Goal: Task Accomplishment & Management: Manage account settings

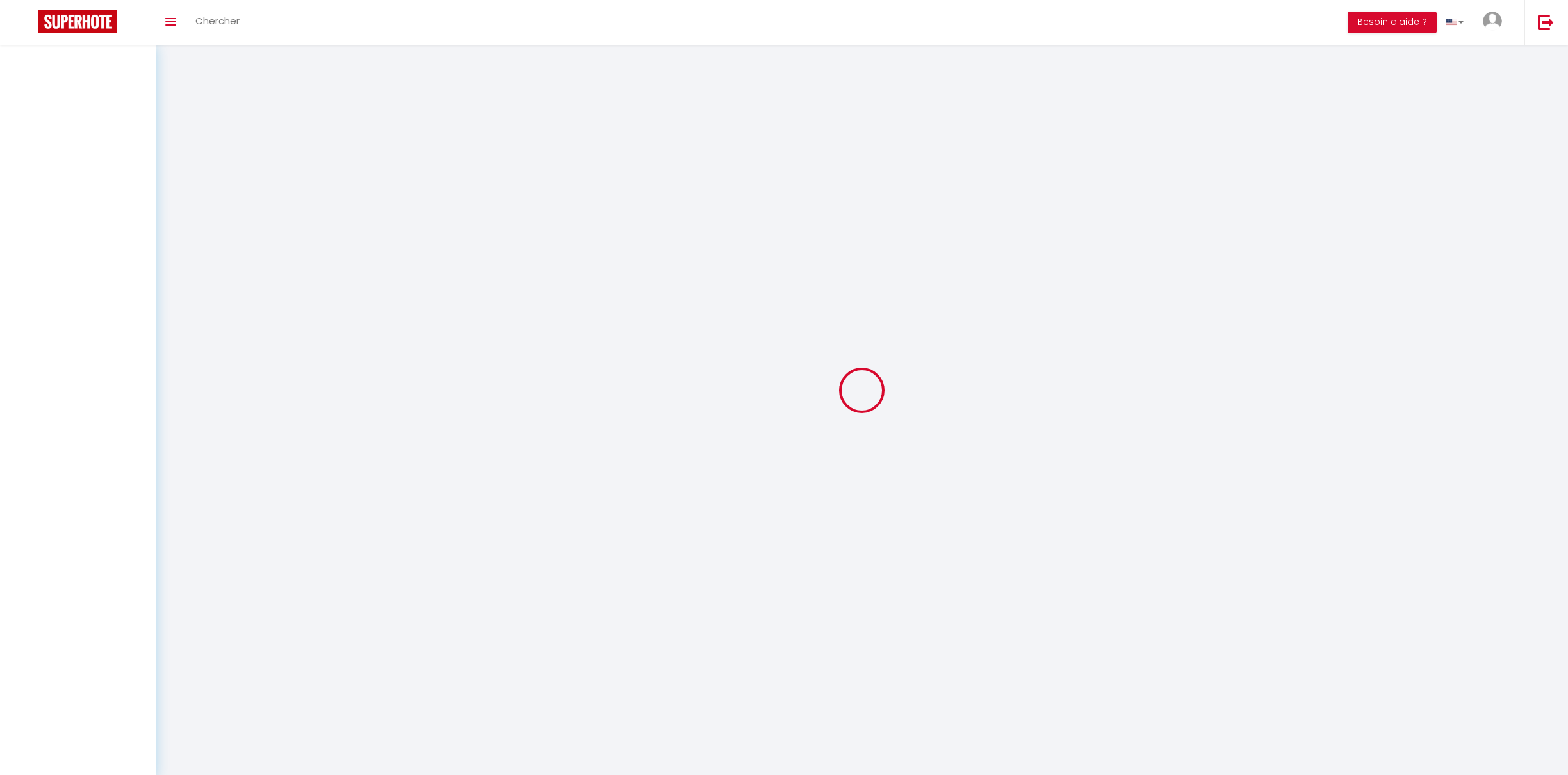
type input "Ma Normandie est servie"
type input "Conciergerie & Agence de voyage"
type input "[EMAIL_ADDRESS][DOMAIN_NAME]"
type input "[PHONE_NUMBER]"
type input "[STREET_ADDRESS]"
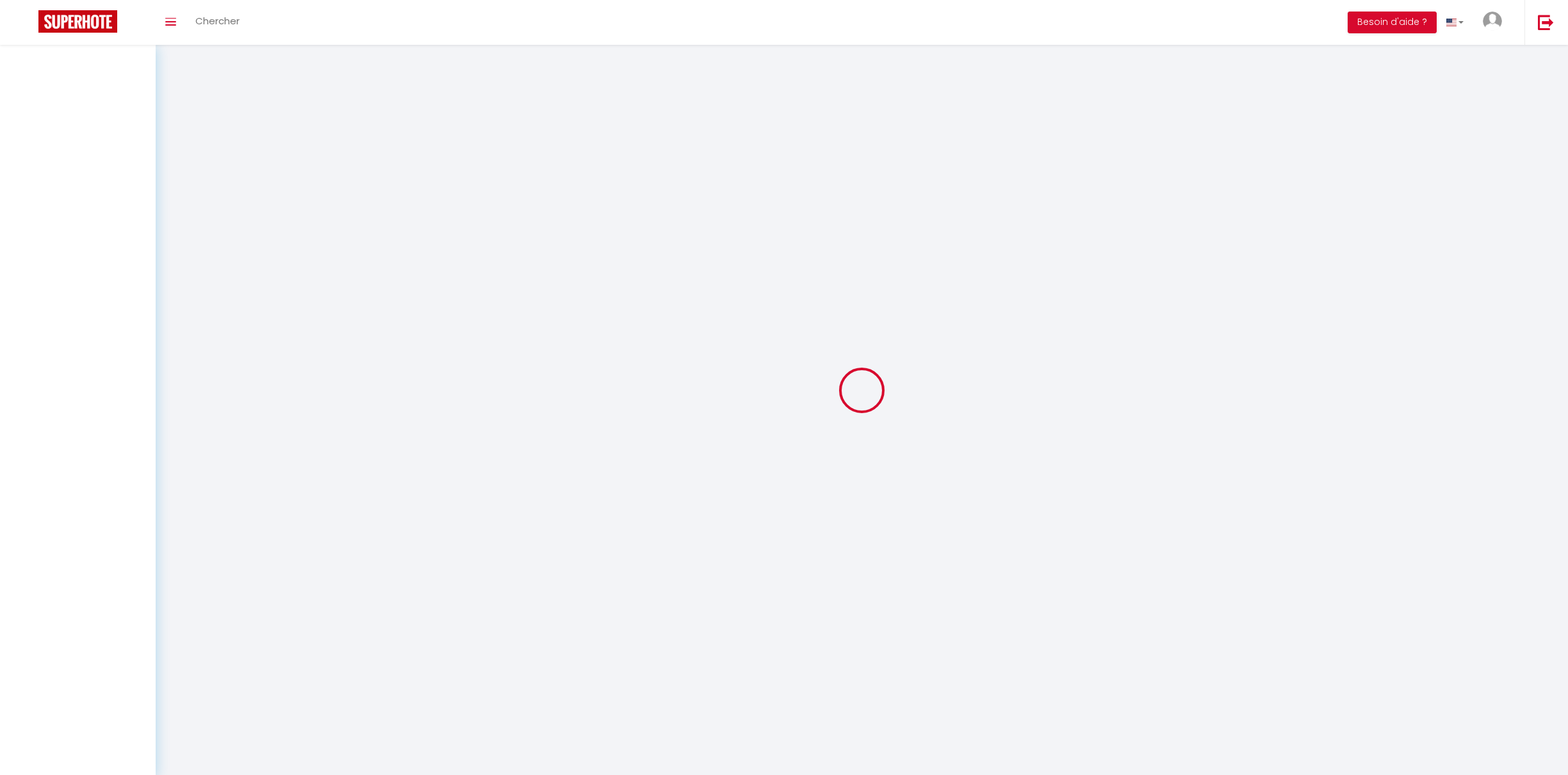
type input "61160"
type input "ST GERVAIS DES SABLONS"
type input "d6Zee4lOIJgXUFObujsJa3C1e"
type input "aplxiO2y7Szlnabvp5mEr4n0S"
select select "28"
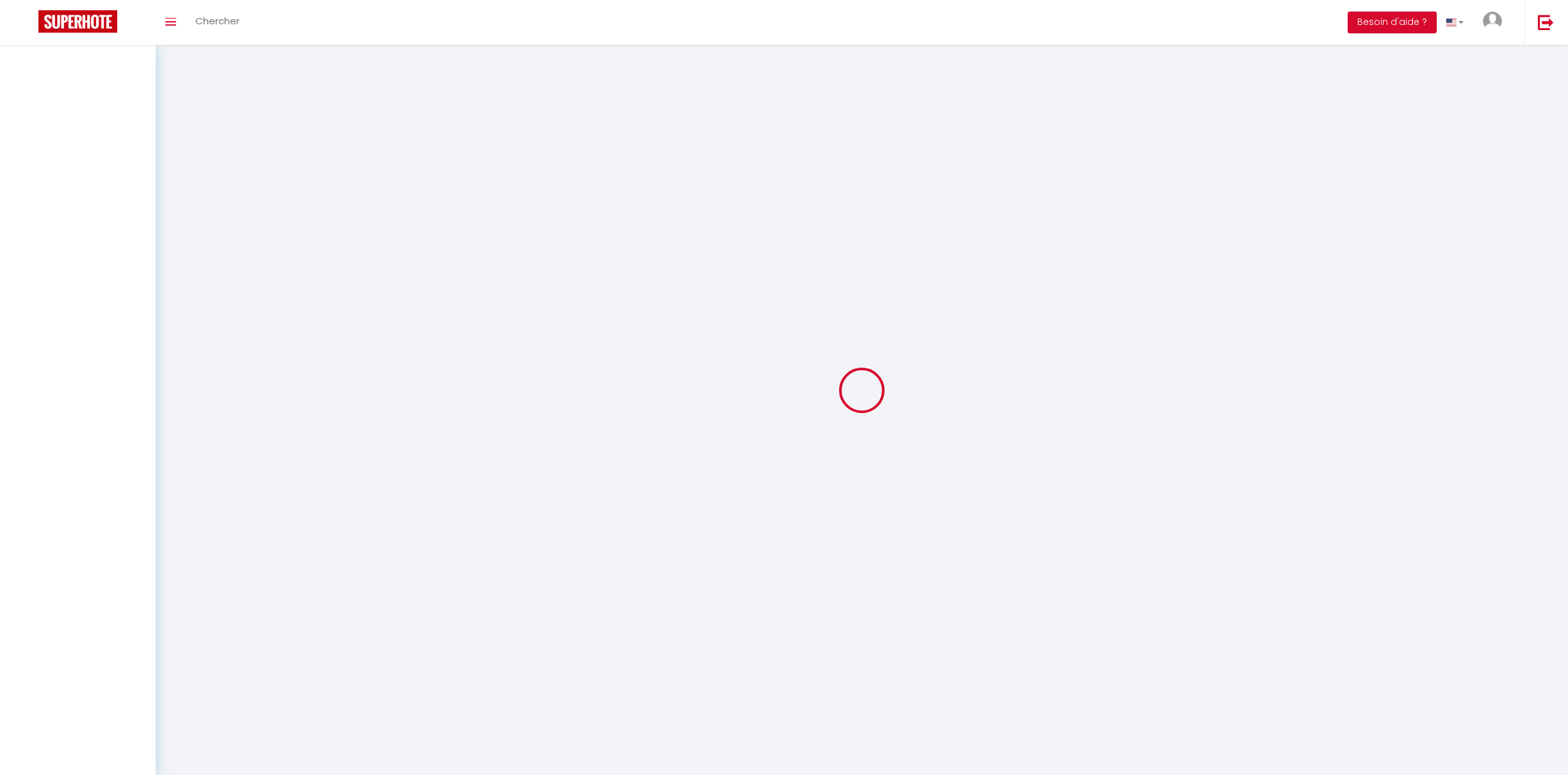
select select "fr"
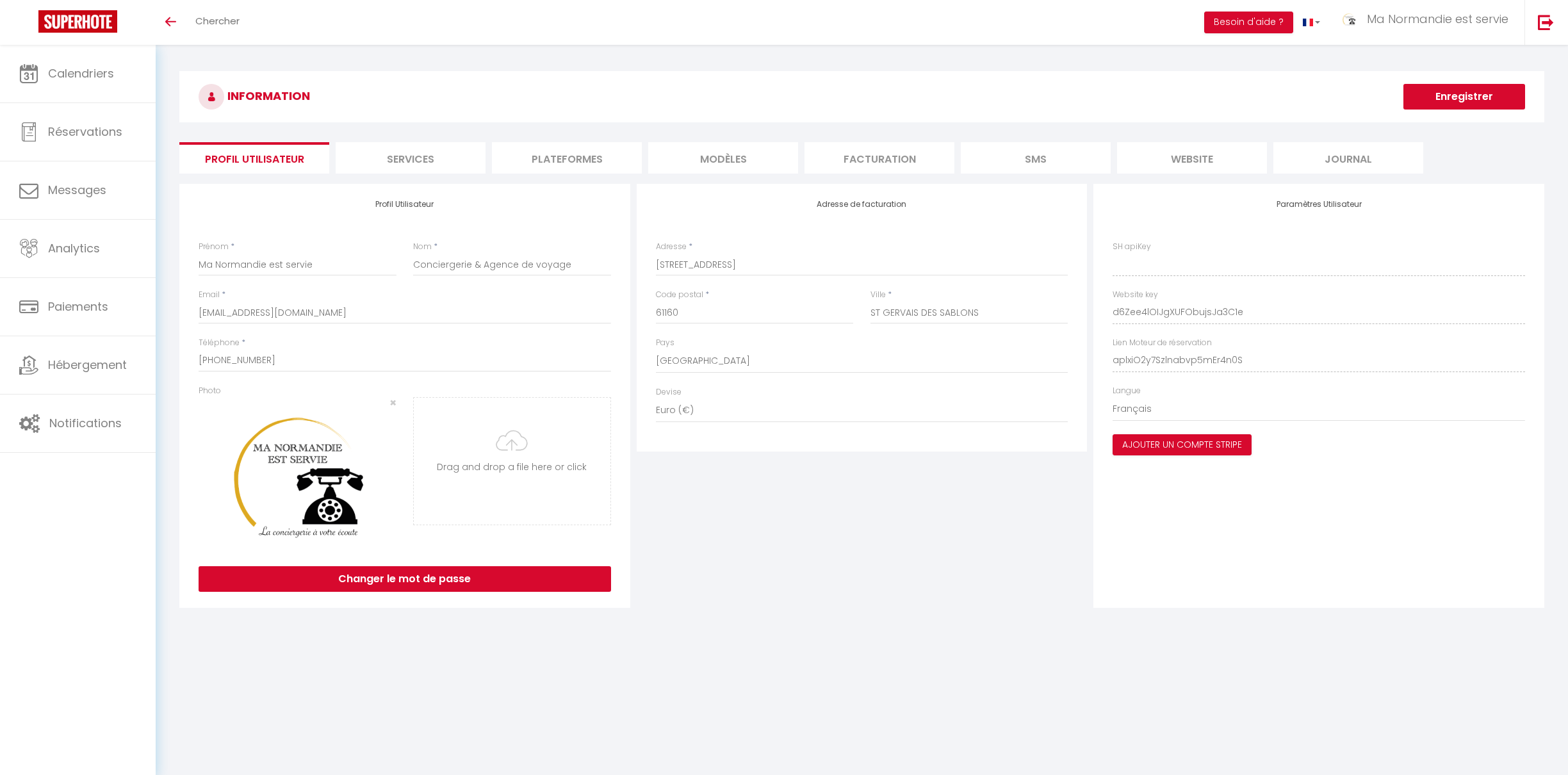
type input "d6Zee4lOIJgXUFObujsJa3C1e"
type input "aplxiO2y7Szlnabvp5mEr4n0S"
type input "[URL][DOMAIN_NAME]"
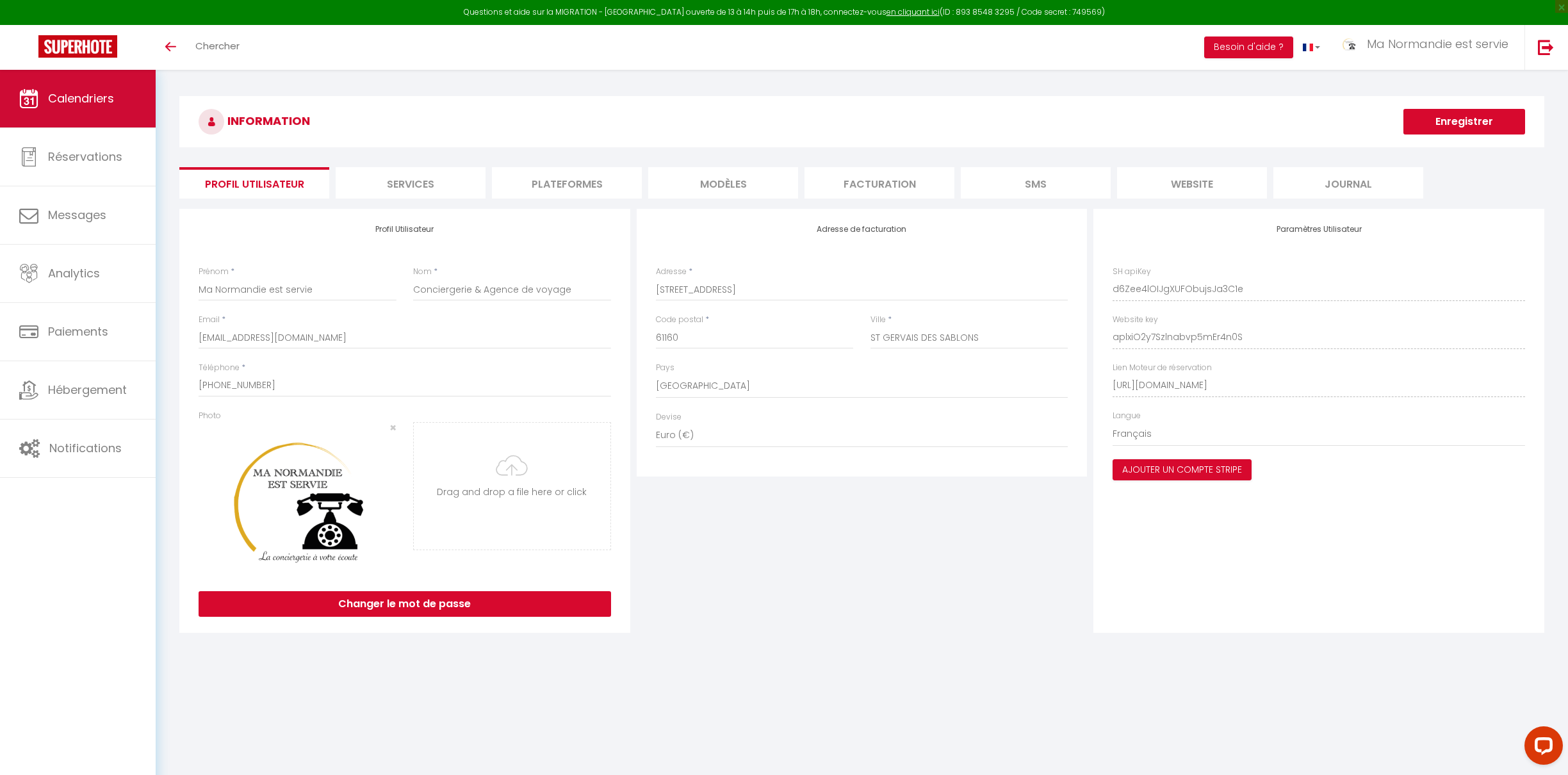
click at [80, 101] on span "Calendriers" at bounding box center [80, 97] width 66 height 16
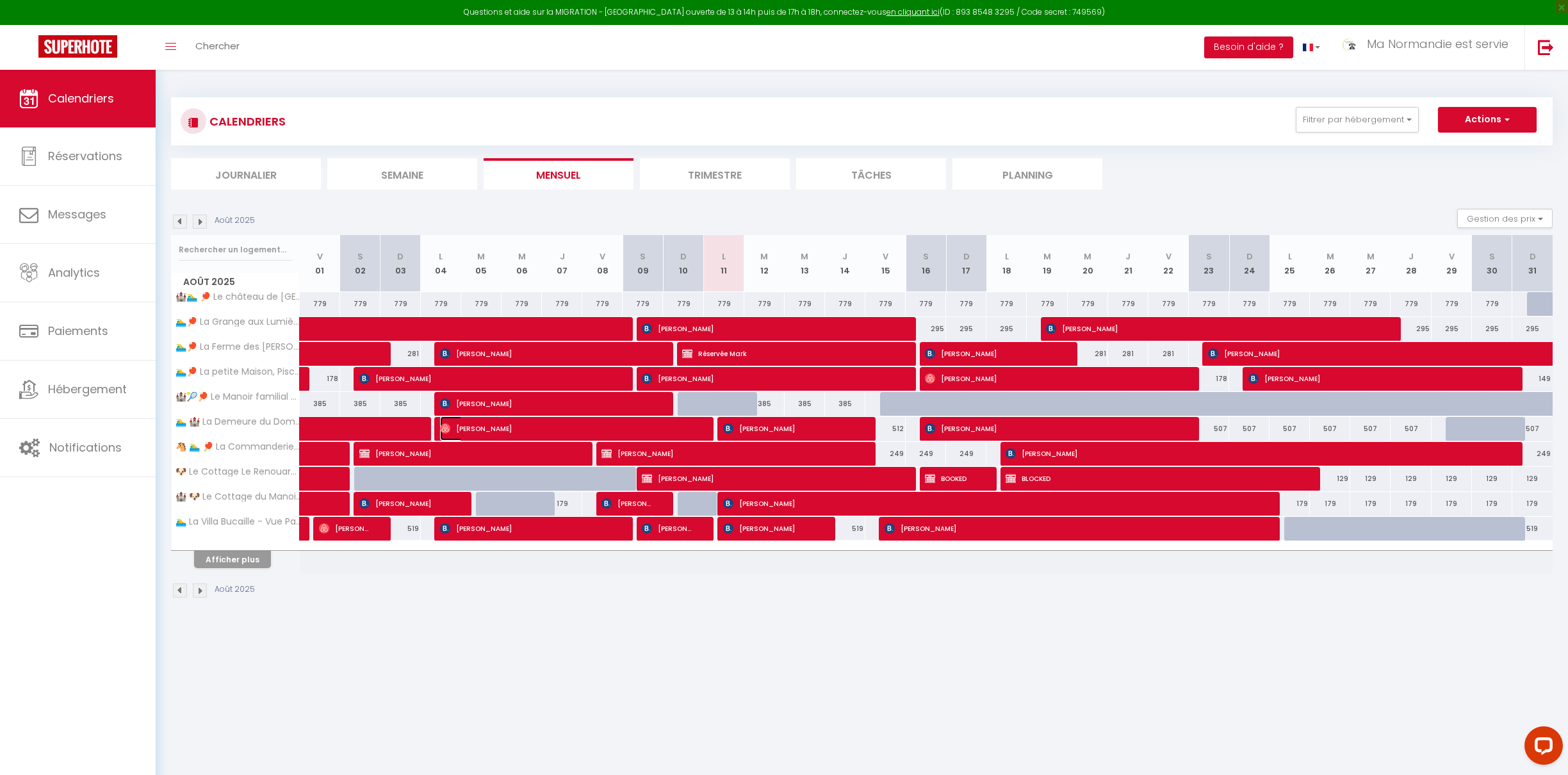
click at [448, 431] on img at bounding box center [445, 428] width 11 height 11
select select "OK"
select select "0"
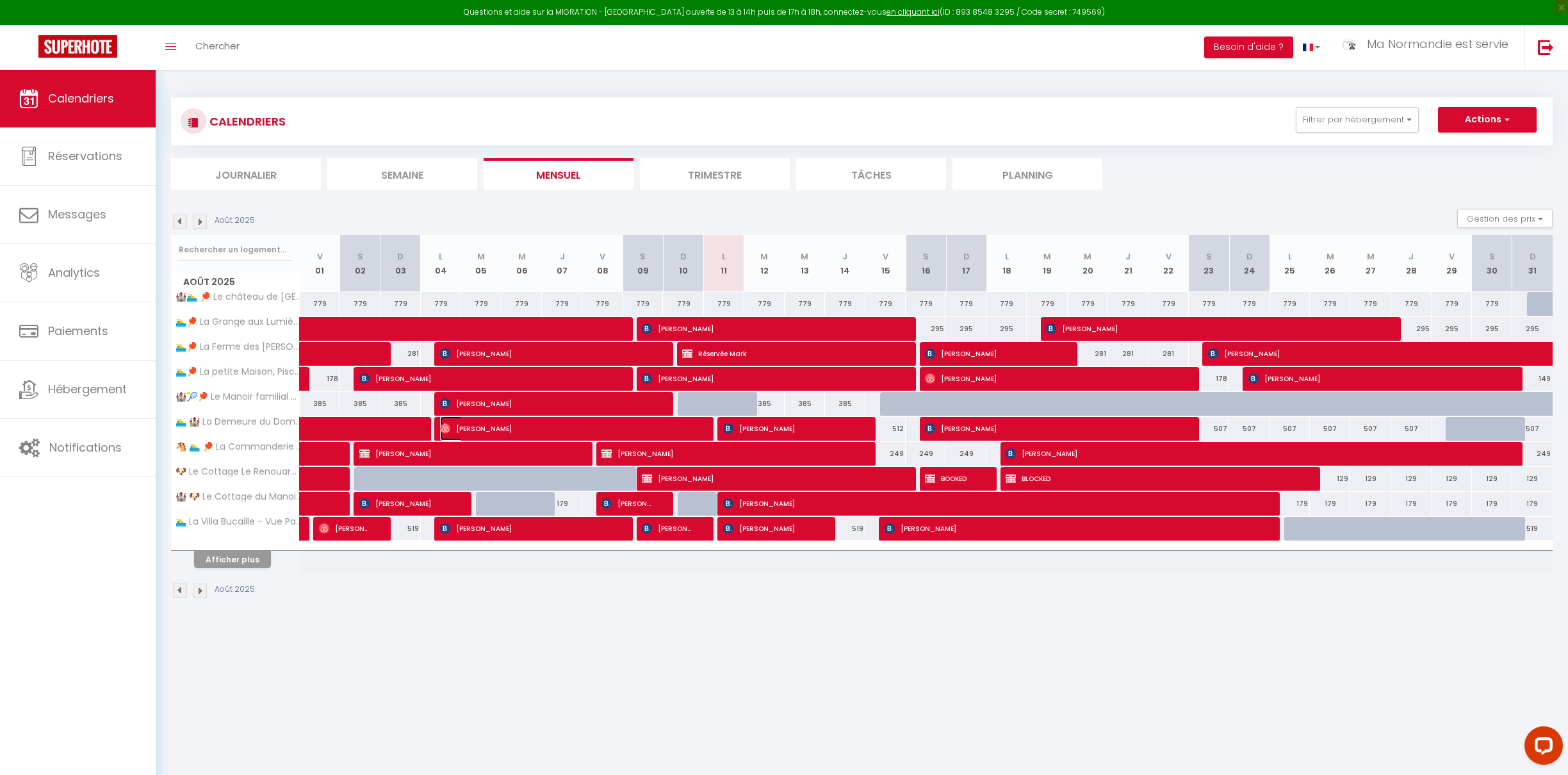
select select "1"
select select
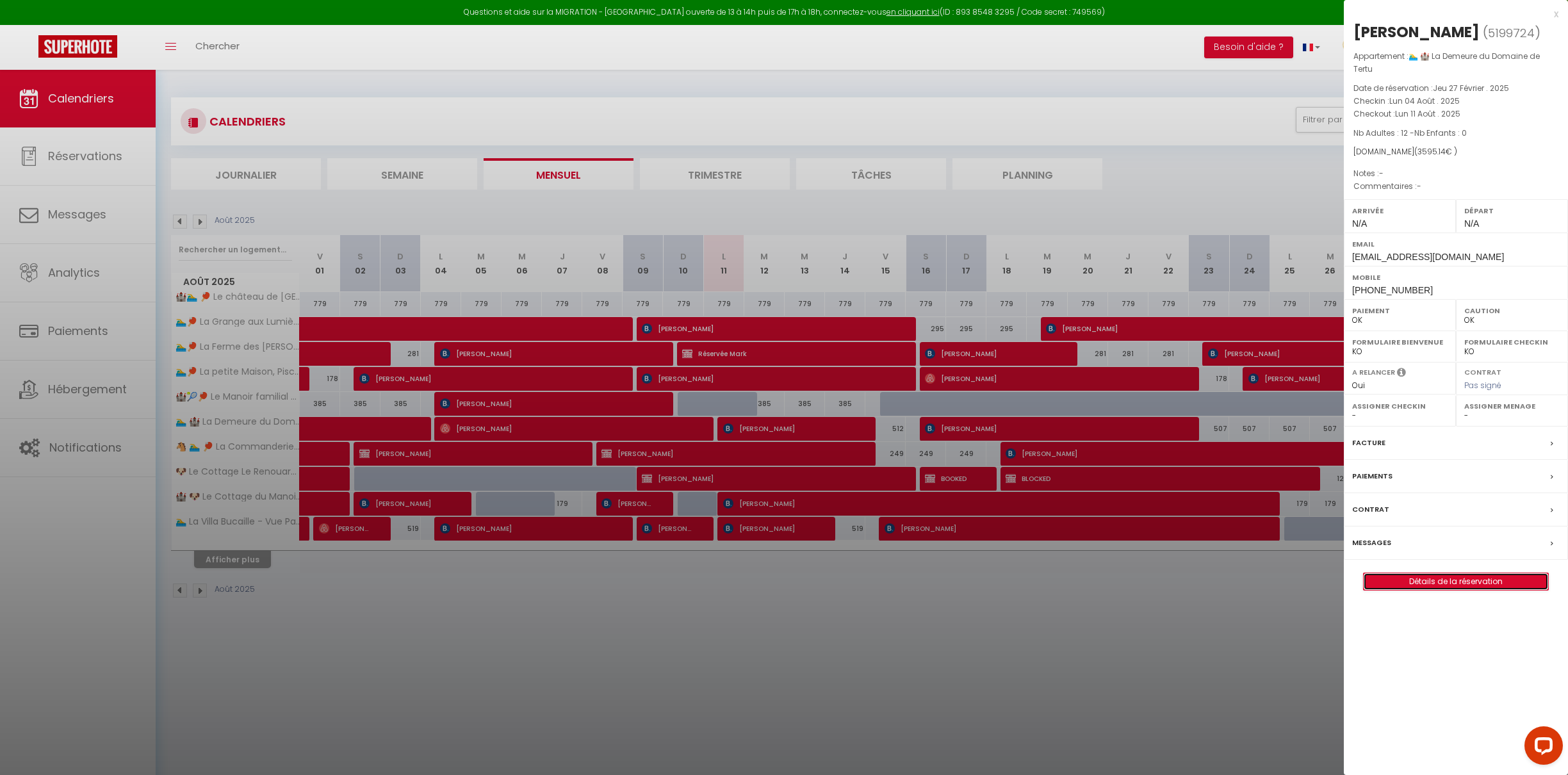
click at [1451, 581] on link "Détails de la réservation" at bounding box center [1455, 581] width 185 height 16
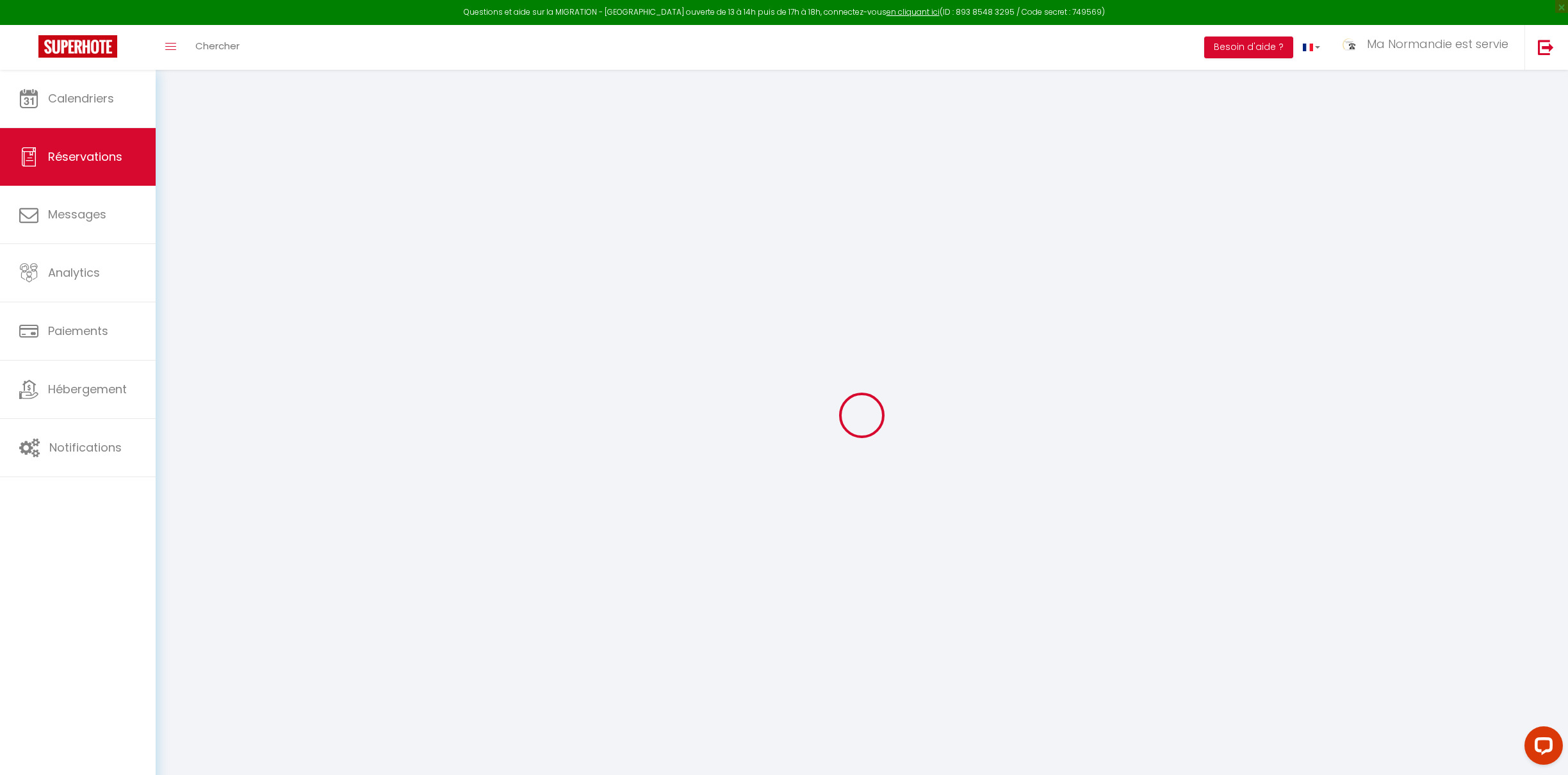
select select
checkbox input "false"
select select
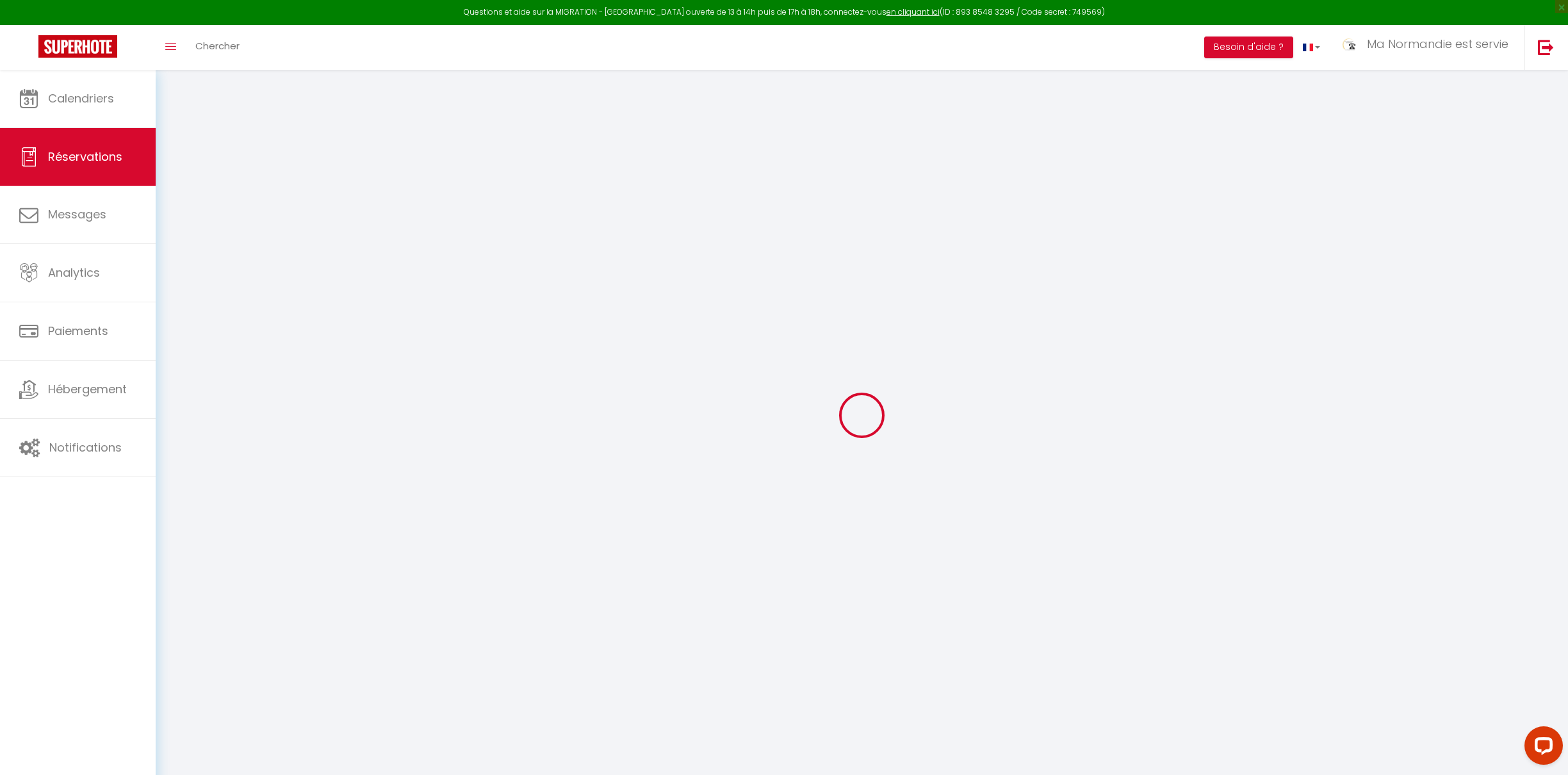
checkbox input "false"
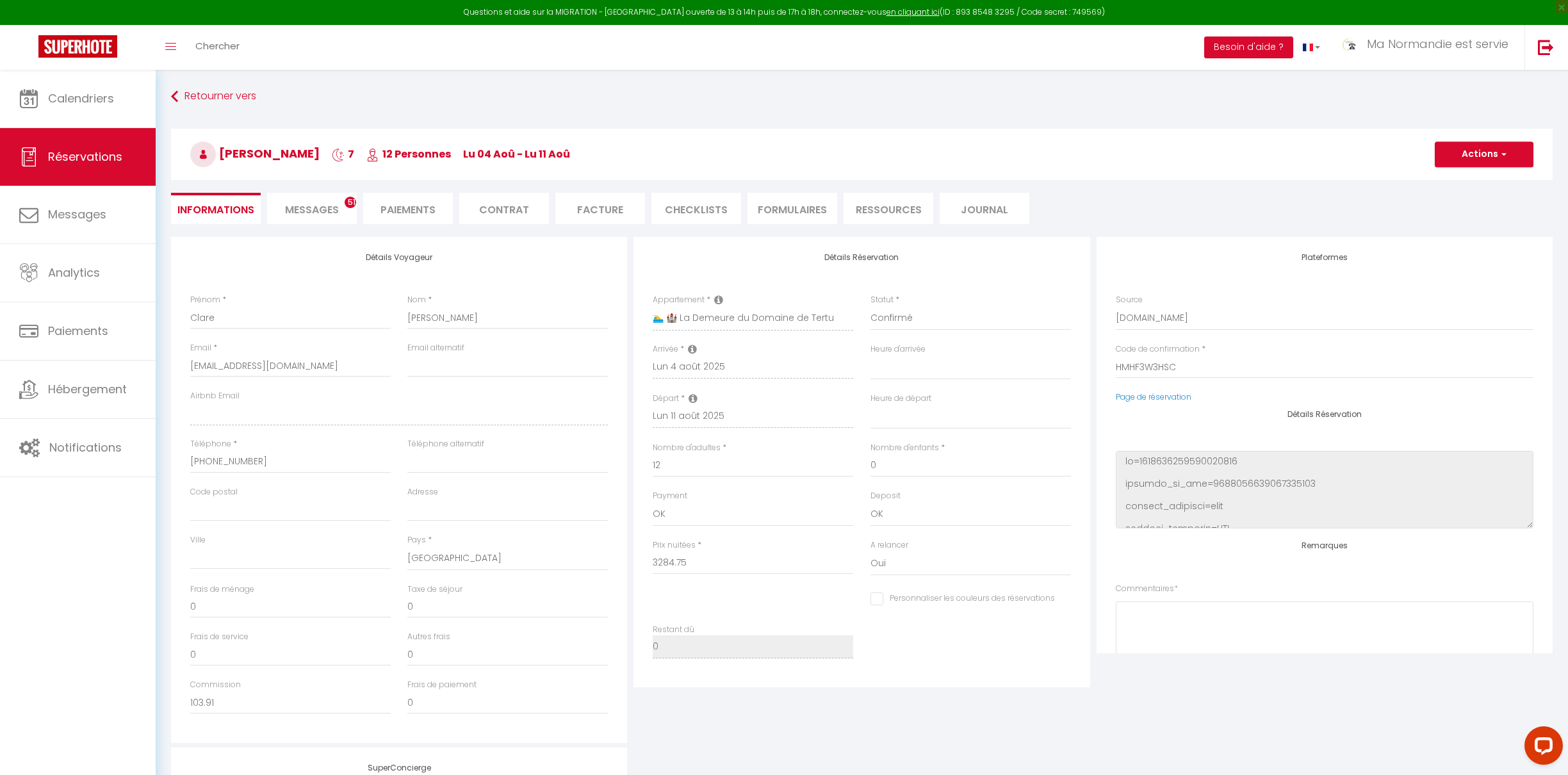
type input "179"
type input "131.39"
select select
checkbox input "false"
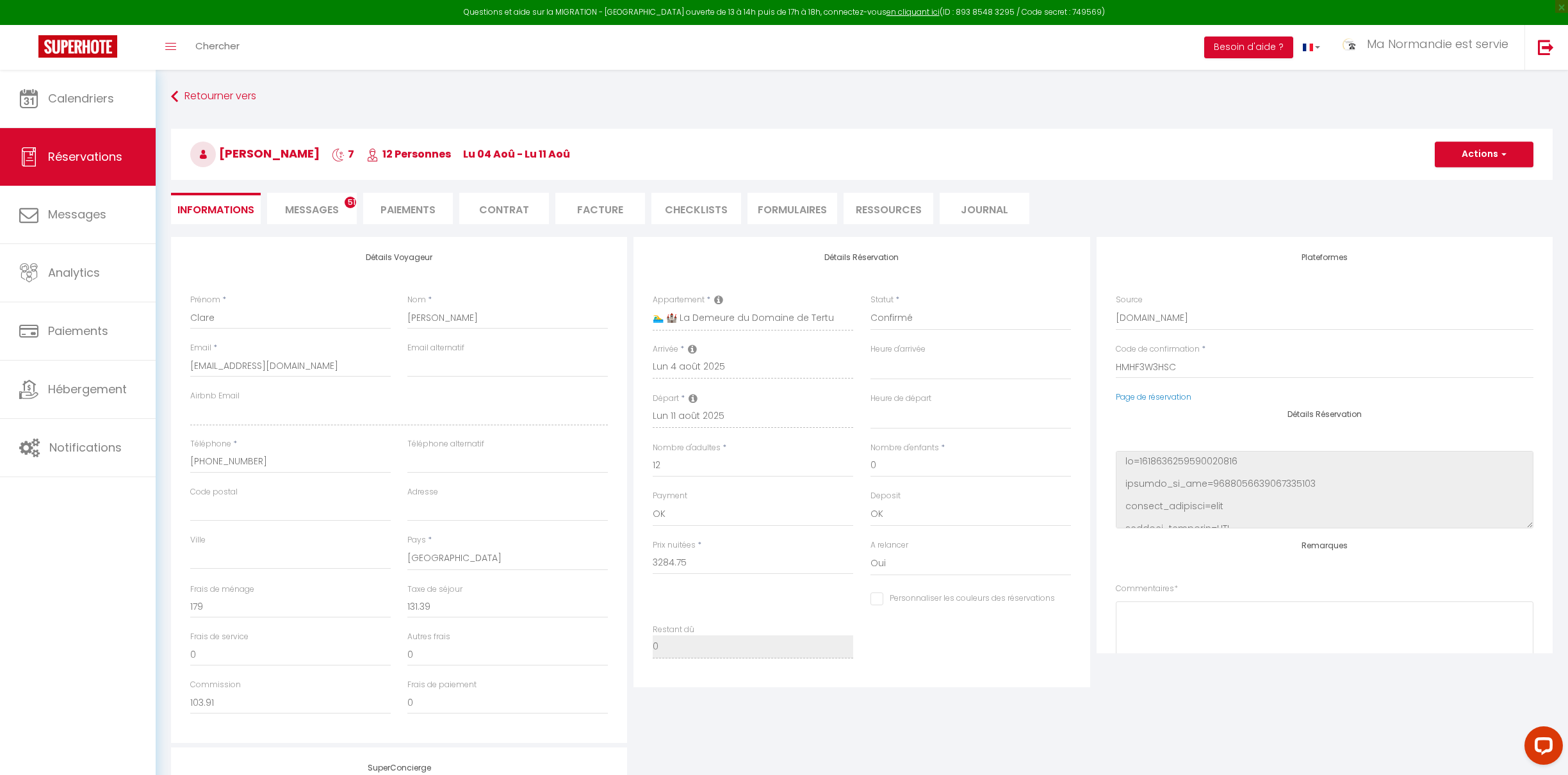
select select
drag, startPoint x: 190, startPoint y: 463, endPoint x: 284, endPoint y: 456, distance: 94.3
click at [284, 456] on input "[PHONE_NUMBER]" at bounding box center [291, 462] width 201 height 23
